Goal: Navigation & Orientation: Find specific page/section

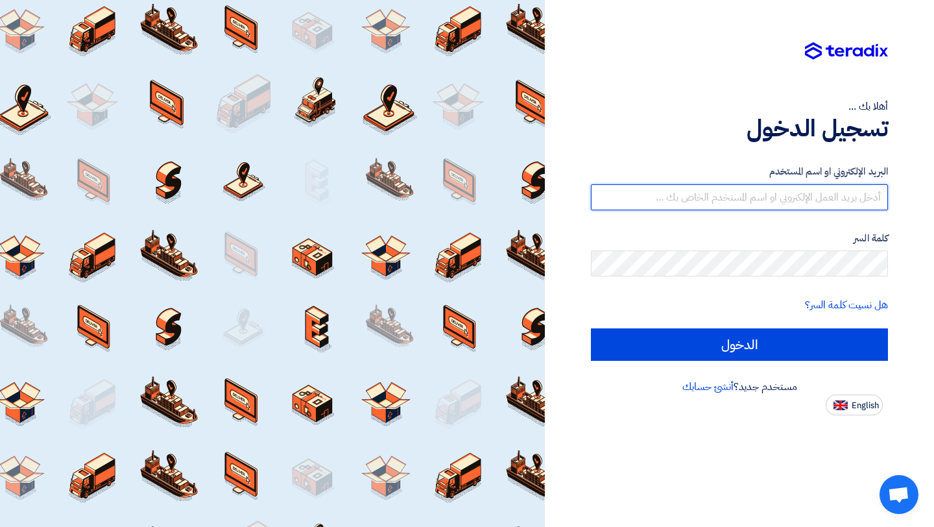
click at [811, 204] on input "text" at bounding box center [739, 197] width 297 height 26
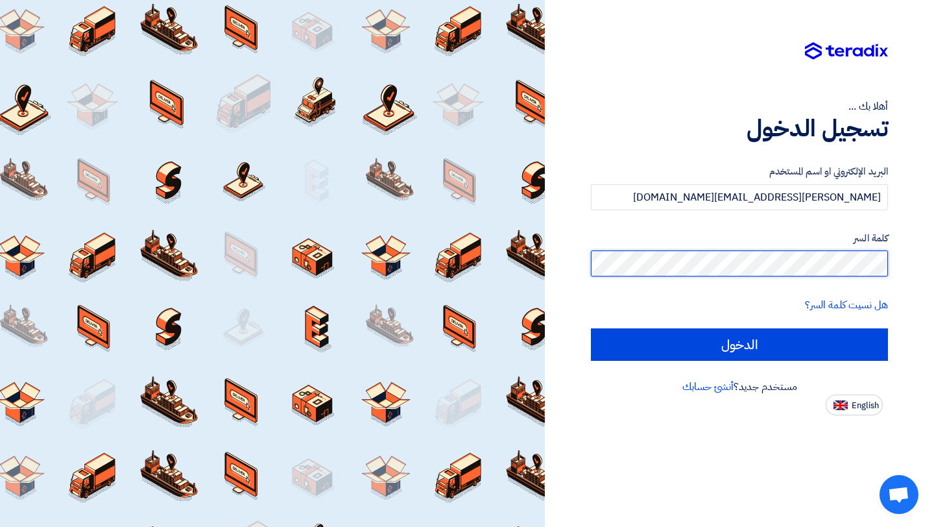
click at [591, 328] on input "الدخول" at bounding box center [739, 344] width 297 height 32
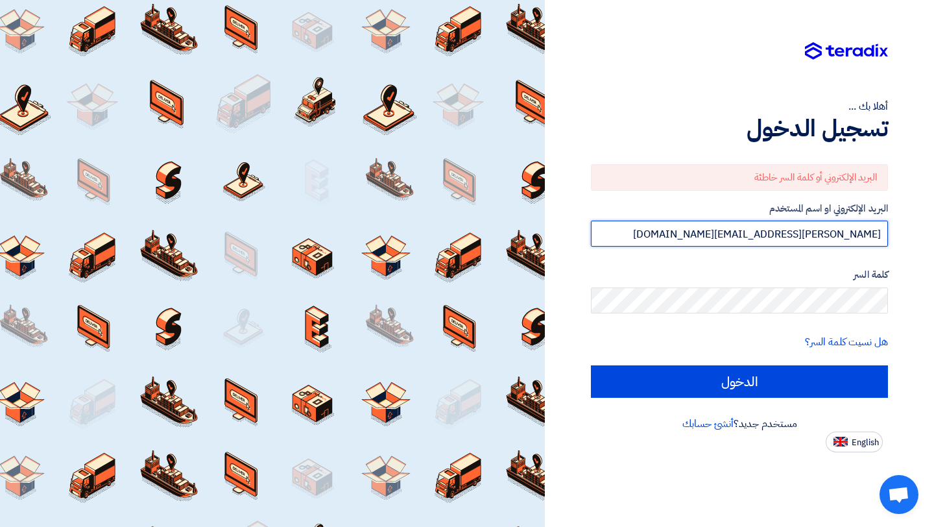
drag, startPoint x: 766, startPoint y: 236, endPoint x: 756, endPoint y: 235, distance: 10.4
click at [756, 235] on input "[PERSON_NAME][EMAIL_ADDRESS][DOMAIN_NAME]" at bounding box center [739, 234] width 297 height 26
type input "[EMAIL_ADDRESS][DOMAIN_NAME]"
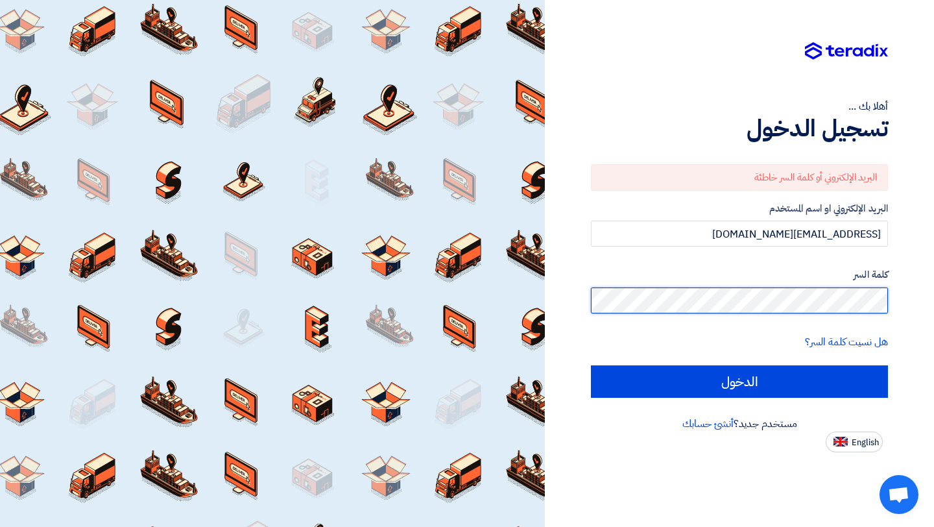
click at [894, 300] on div "أهلا بك ... تسجيل الدخول البريد الإلكتروني أو كلمة السر خاطئة البريد الإلكتروني…" at bounding box center [740, 226] width 370 height 452
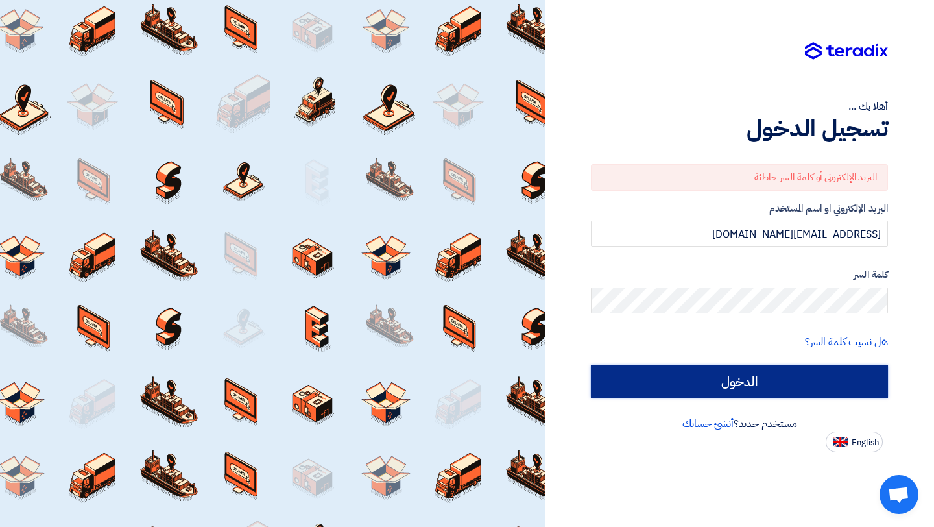
click at [764, 368] on input "الدخول" at bounding box center [739, 381] width 297 height 32
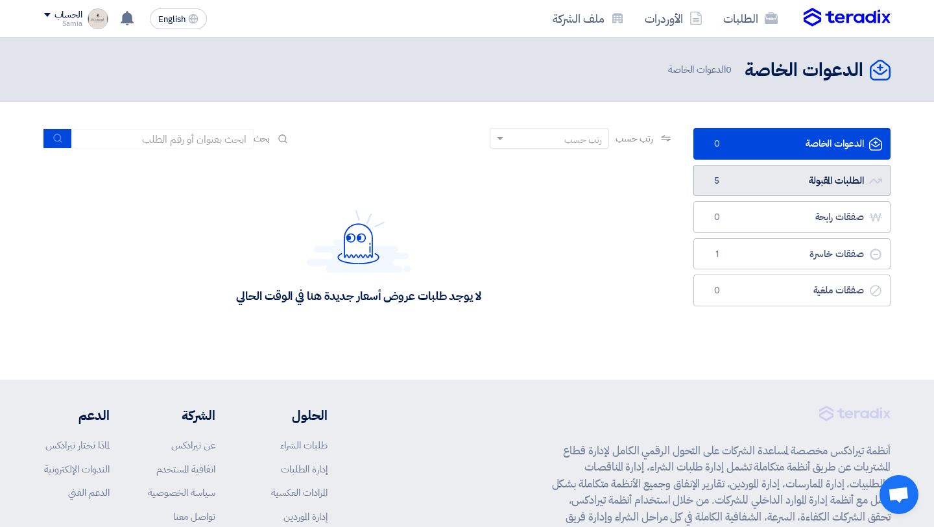
click at [783, 185] on link "الطلبات المقبولة الطلبات المقبولة 5" at bounding box center [792, 181] width 197 height 32
